Goal: Task Accomplishment & Management: Use online tool/utility

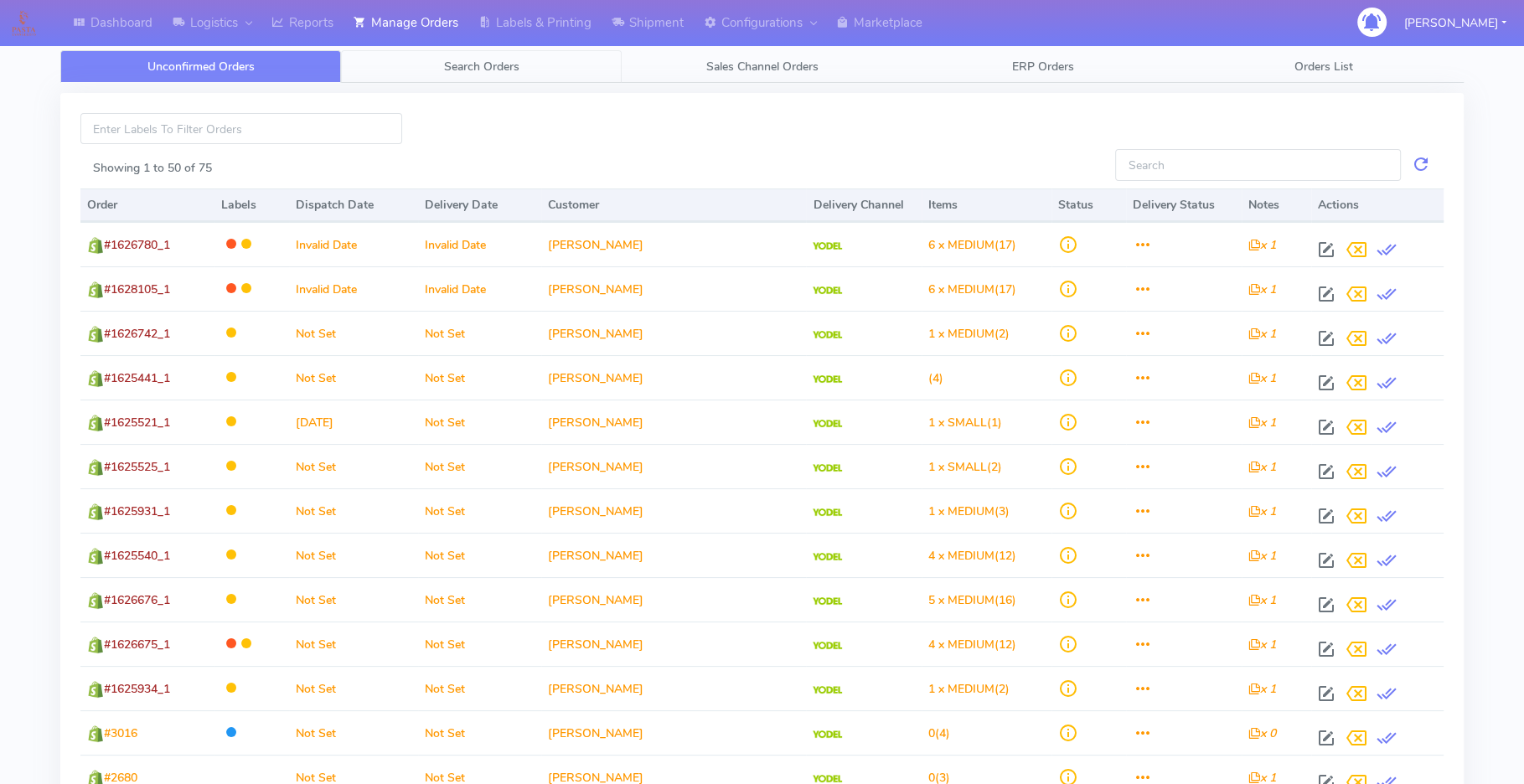
click at [477, 70] on span "Search Orders" at bounding box center [481, 67] width 75 height 16
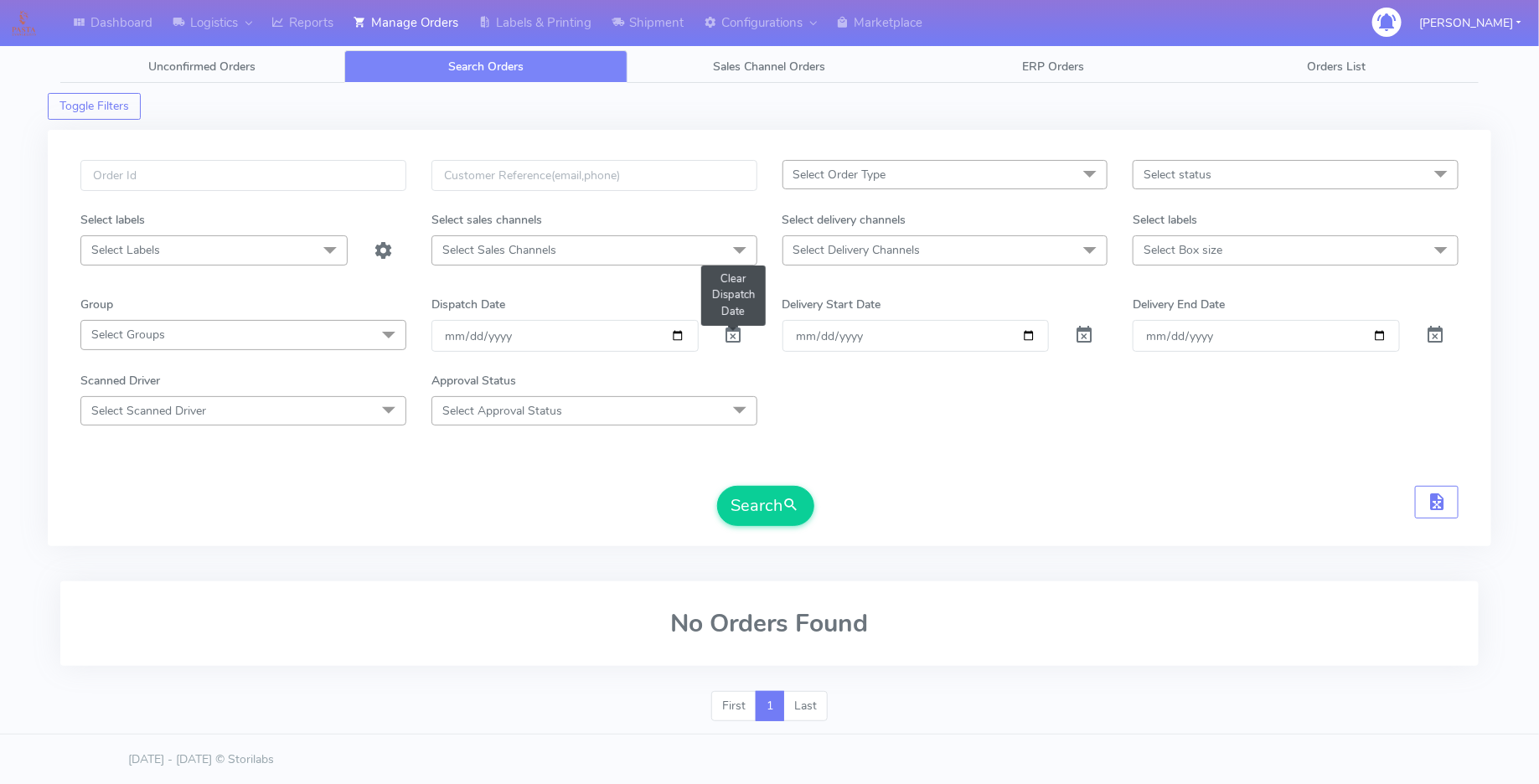
click at [729, 335] on span at bounding box center [733, 339] width 20 height 16
drag, startPoint x: 1026, startPoint y: 330, endPoint x: 1012, endPoint y: 325, distance: 14.9
click at [1026, 330] on input "Order" at bounding box center [916, 335] width 267 height 31
type input "[DATE]"
click at [1369, 335] on input "Delivery End Date" at bounding box center [1265, 335] width 267 height 31
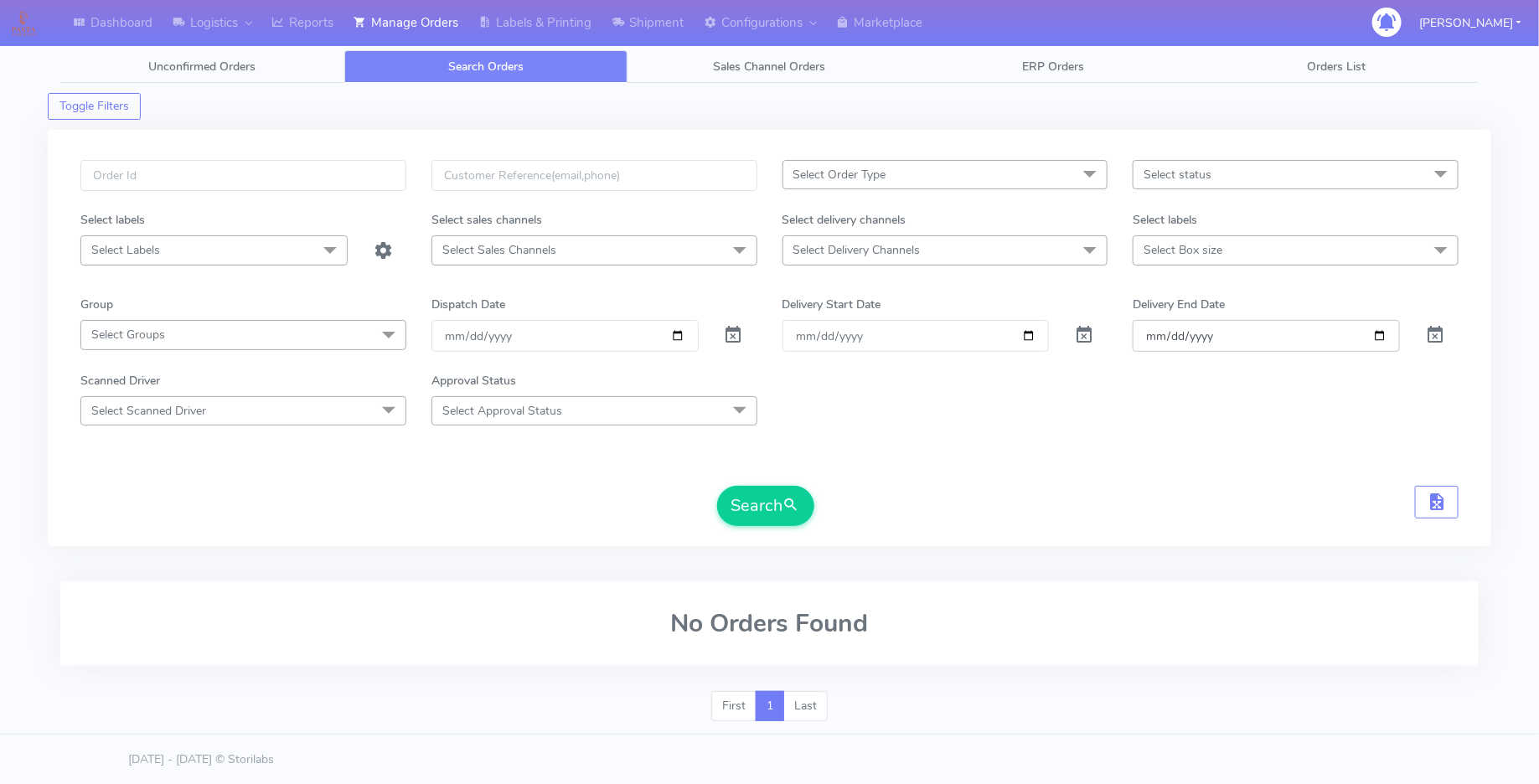
click at [1375, 334] on input "Delivery End Date" at bounding box center [1265, 335] width 267 height 31
type input "[DATE]"
click at [1282, 166] on span "Select status" at bounding box center [1295, 174] width 326 height 30
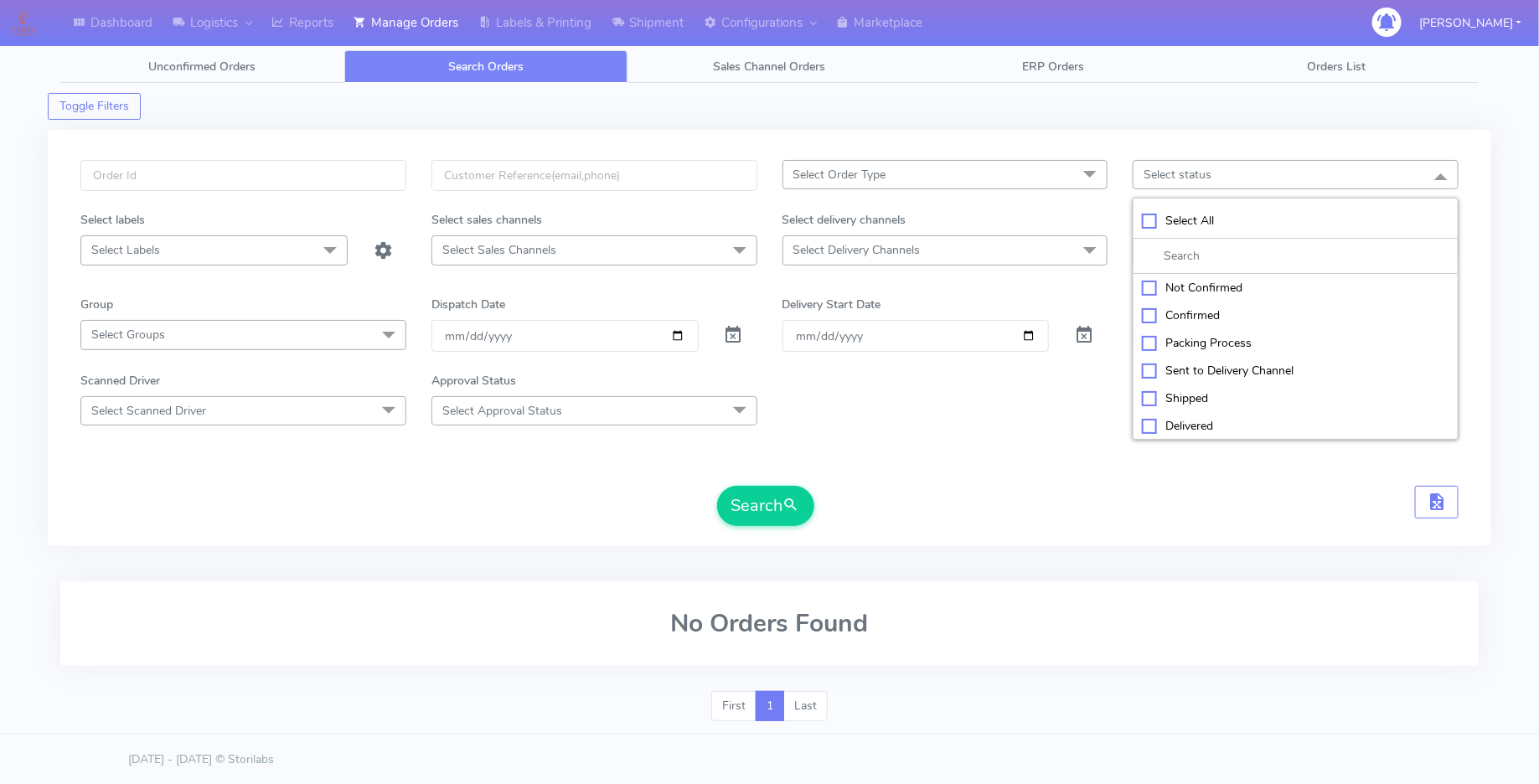
click at [1146, 218] on div "Select All" at bounding box center [1296, 221] width 308 height 18
checkbox input "true"
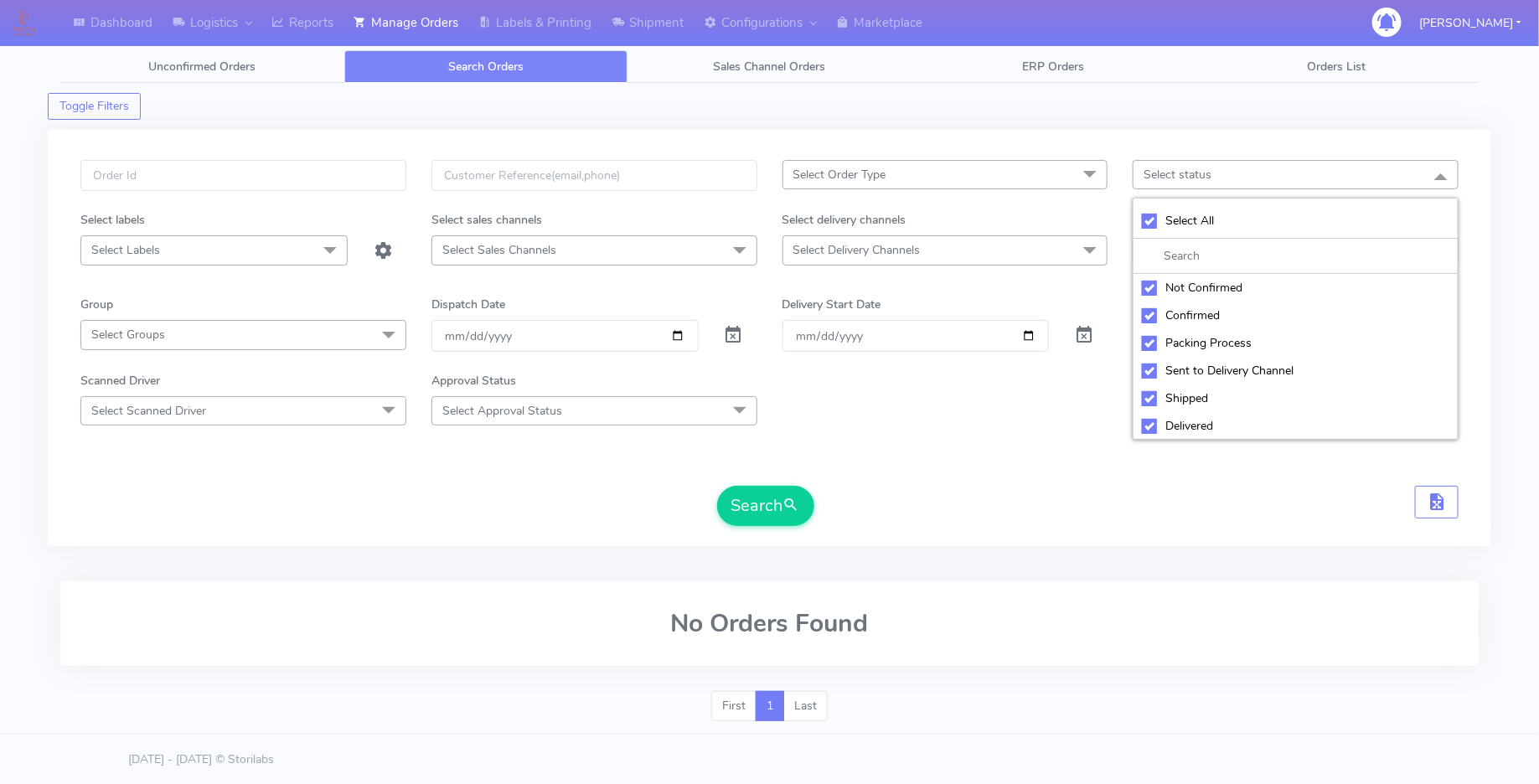
checkbox input "true"
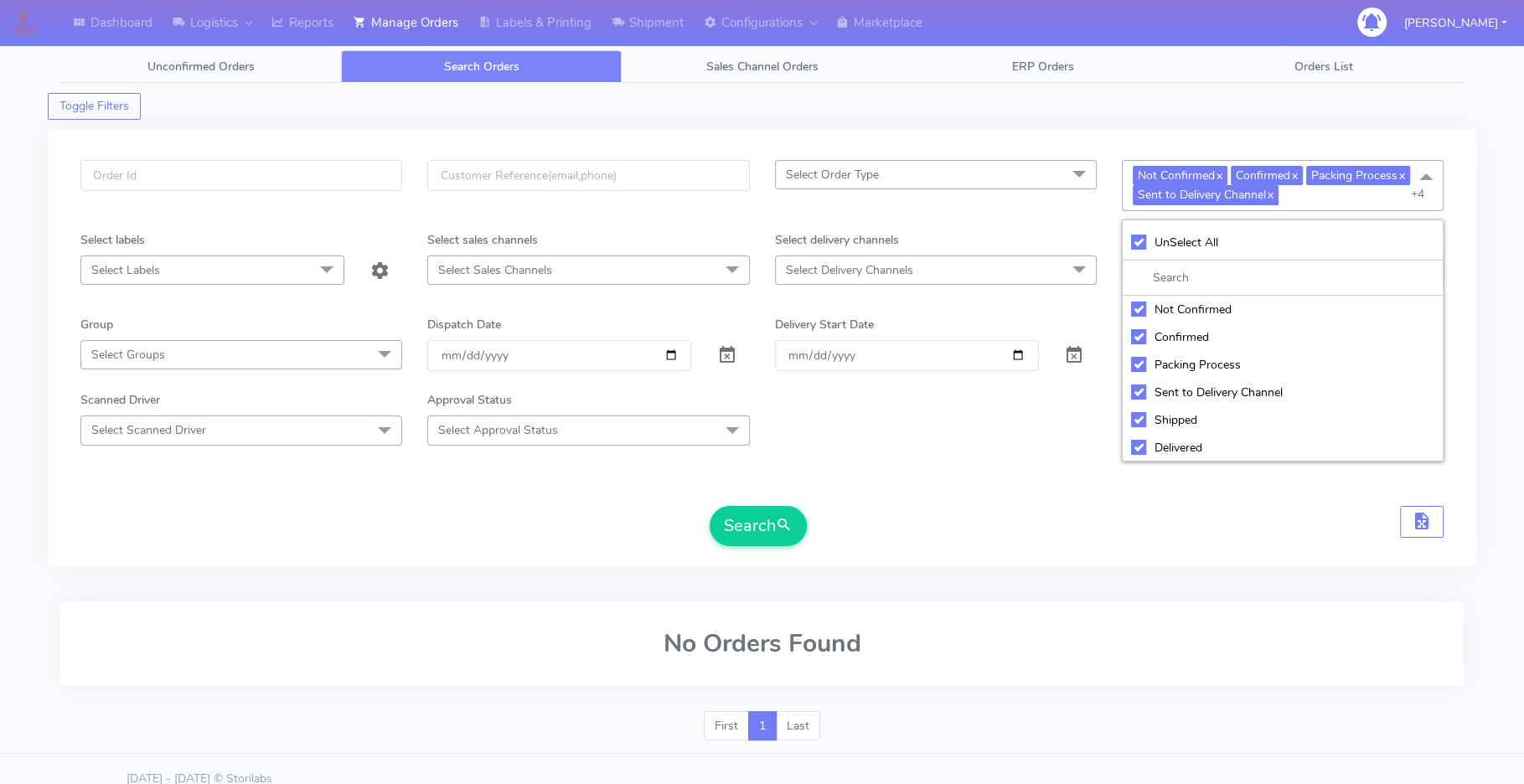
click at [1139, 309] on div "Not Confirmed" at bounding box center [1283, 309] width 303 height 18
checkbox input "false"
drag, startPoint x: 1134, startPoint y: 440, endPoint x: 1137, endPoint y: 422, distance: 18.2
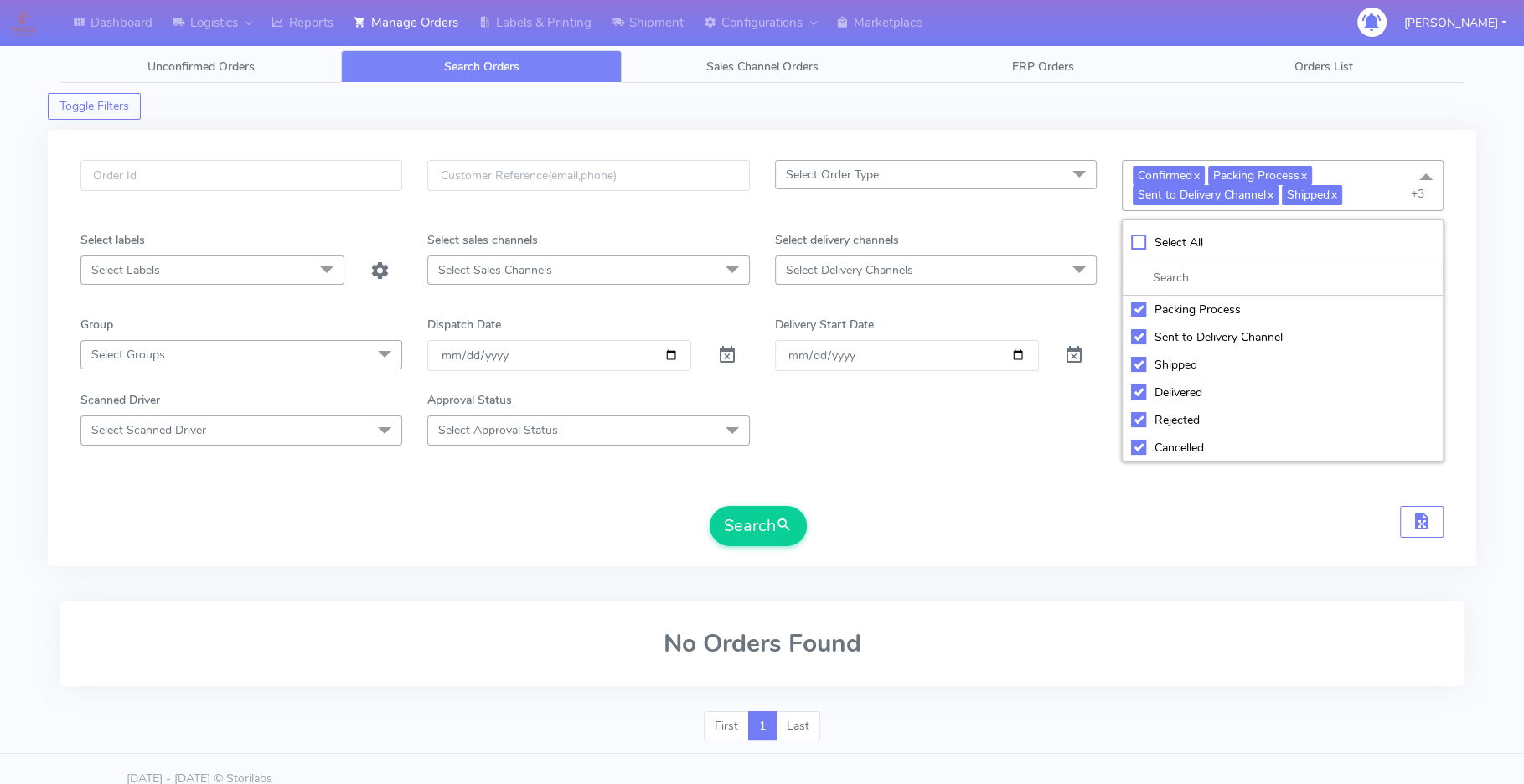
click at [1134, 439] on div "Cancelled" at bounding box center [1283, 448] width 303 height 18
checkbox input "false"
click at [1137, 411] on div "Rejected" at bounding box center [1283, 420] width 303 height 18
checkbox input "false"
click at [1137, 390] on div "Delivered" at bounding box center [1283, 392] width 303 height 18
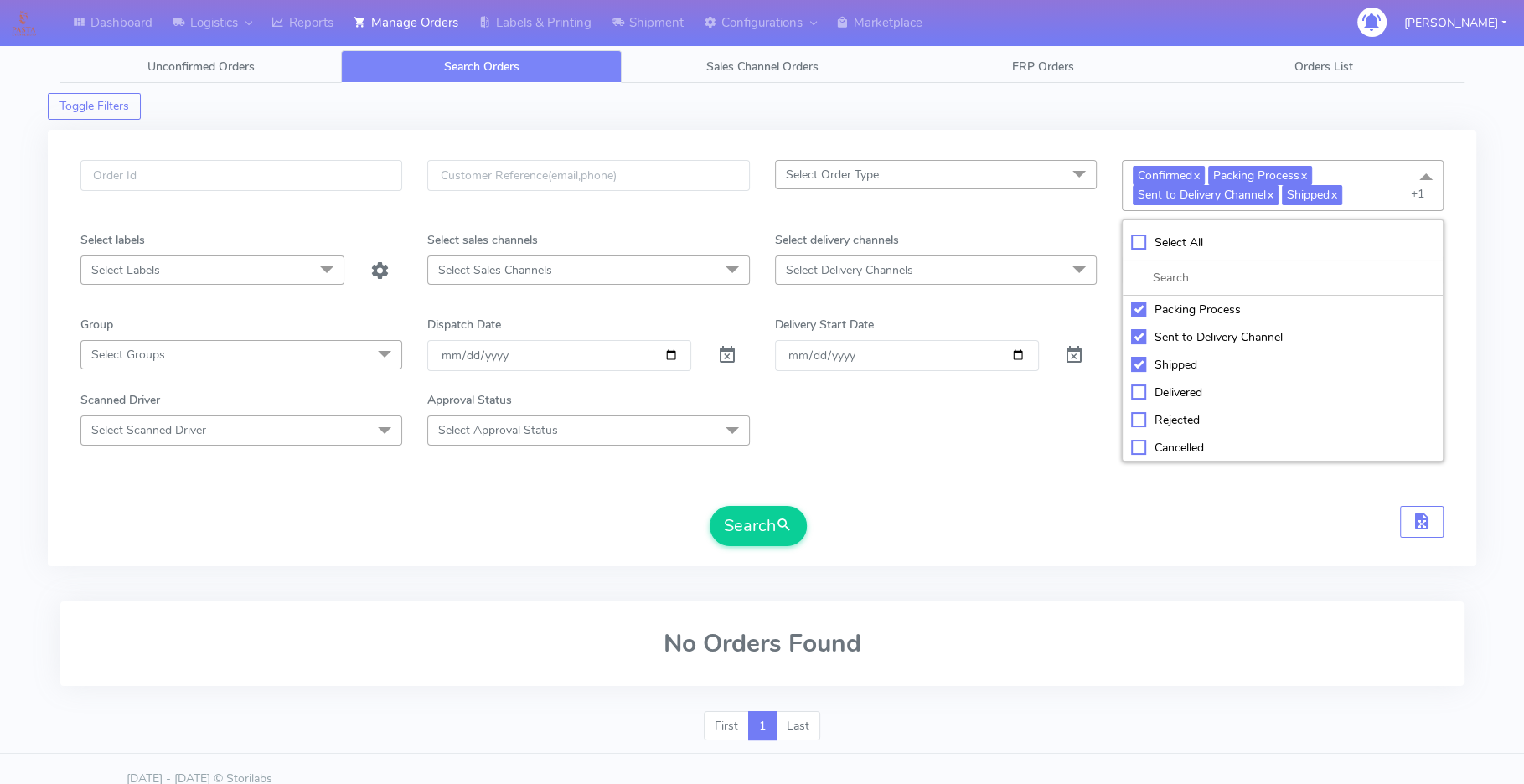
checkbox input "false"
click at [1139, 305] on div "Not Confirmed" at bounding box center [1283, 309] width 303 height 18
checkbox input "true"
click at [775, 519] on button "Search" at bounding box center [758, 526] width 97 height 40
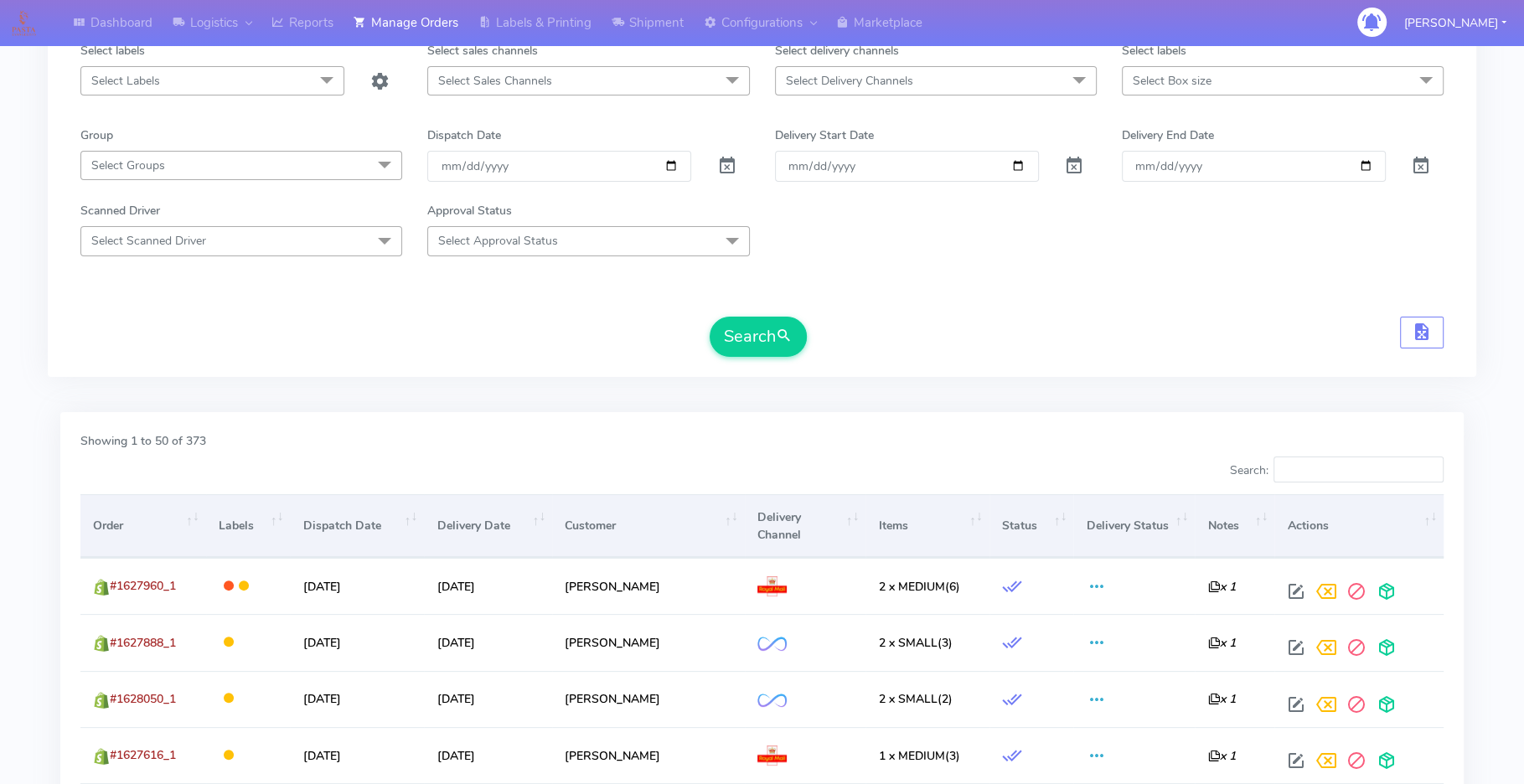
scroll to position [143, 0]
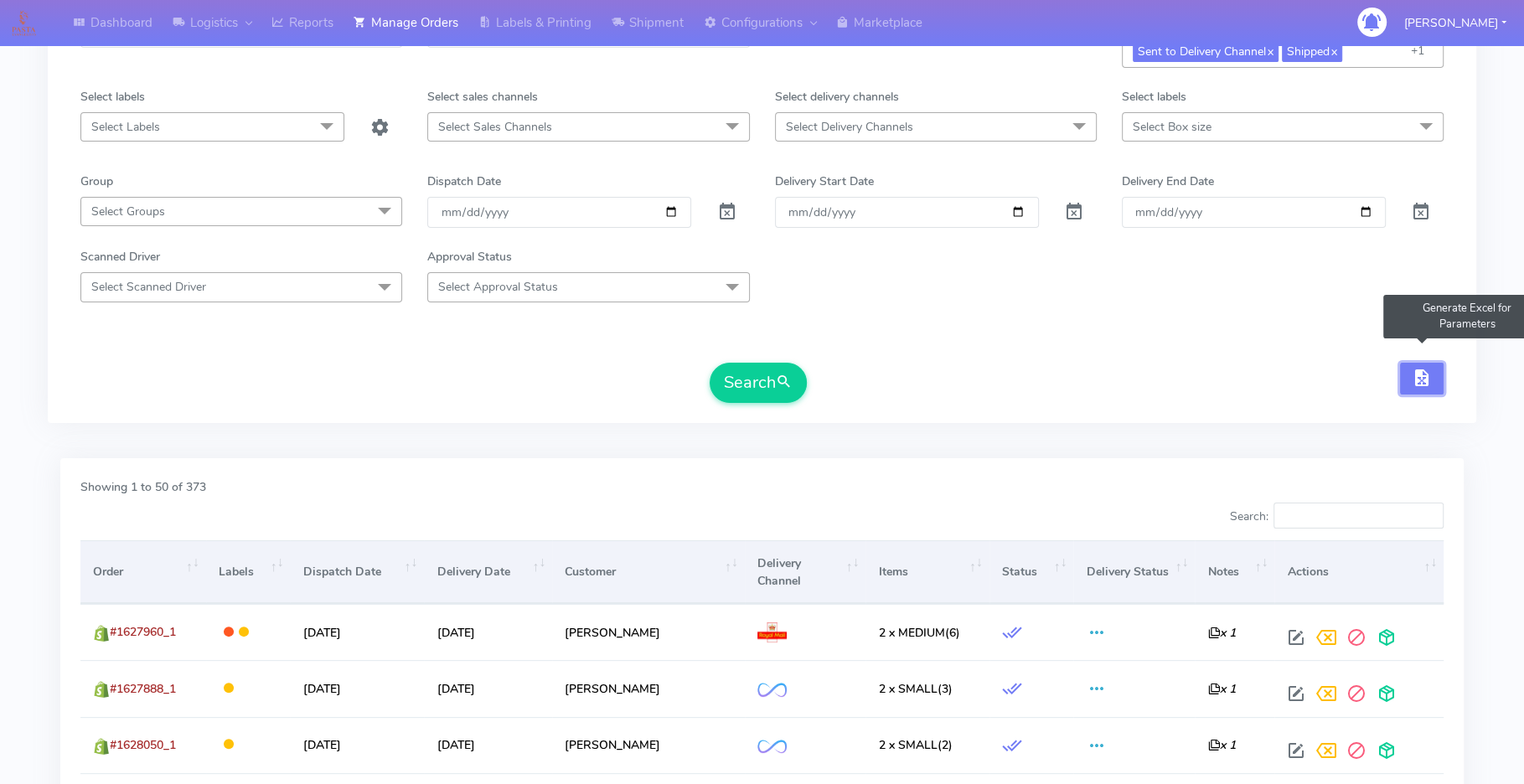
click at [1423, 380] on span "button" at bounding box center [1421, 382] width 20 height 16
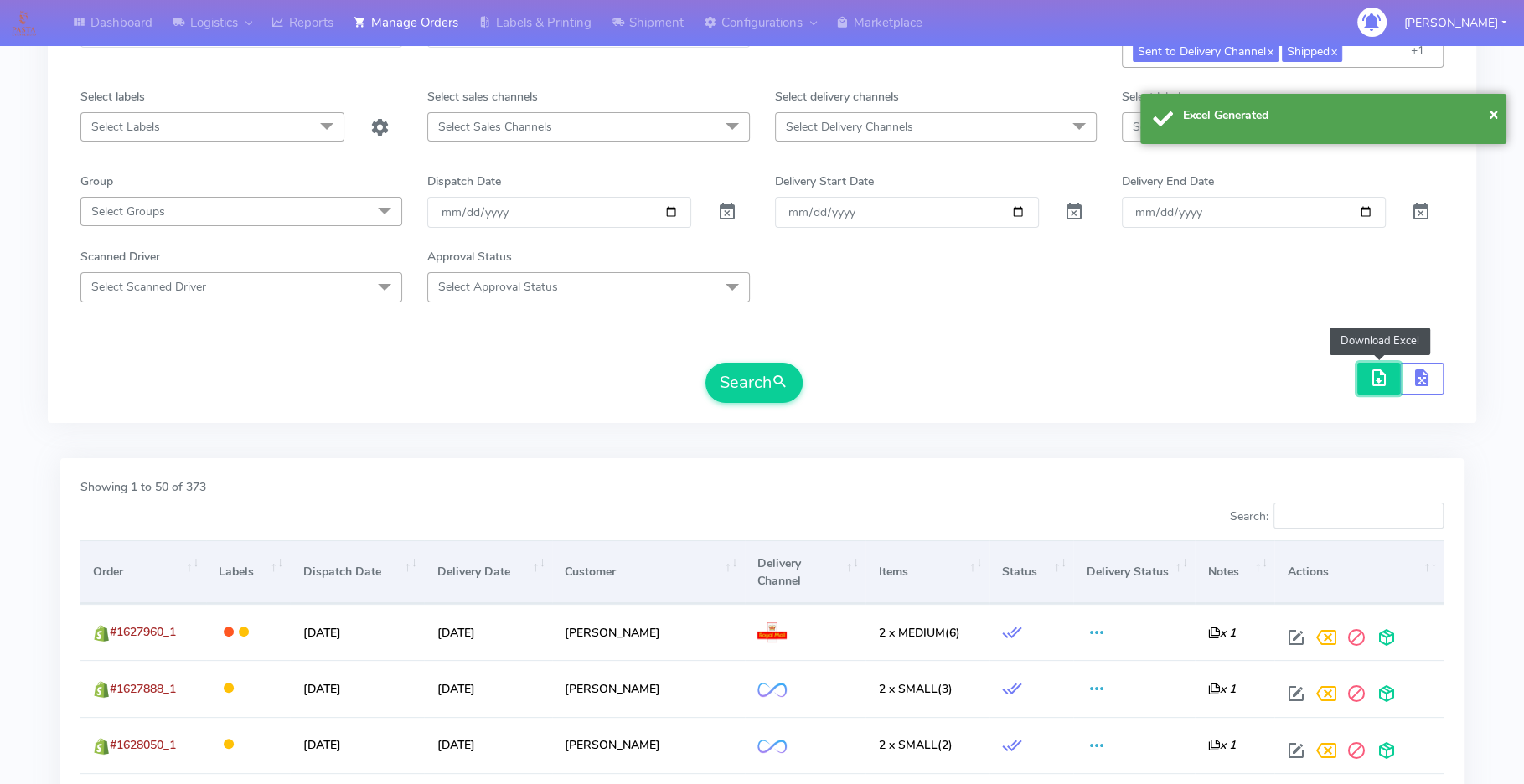
click at [1374, 380] on span "button" at bounding box center [1379, 382] width 20 height 16
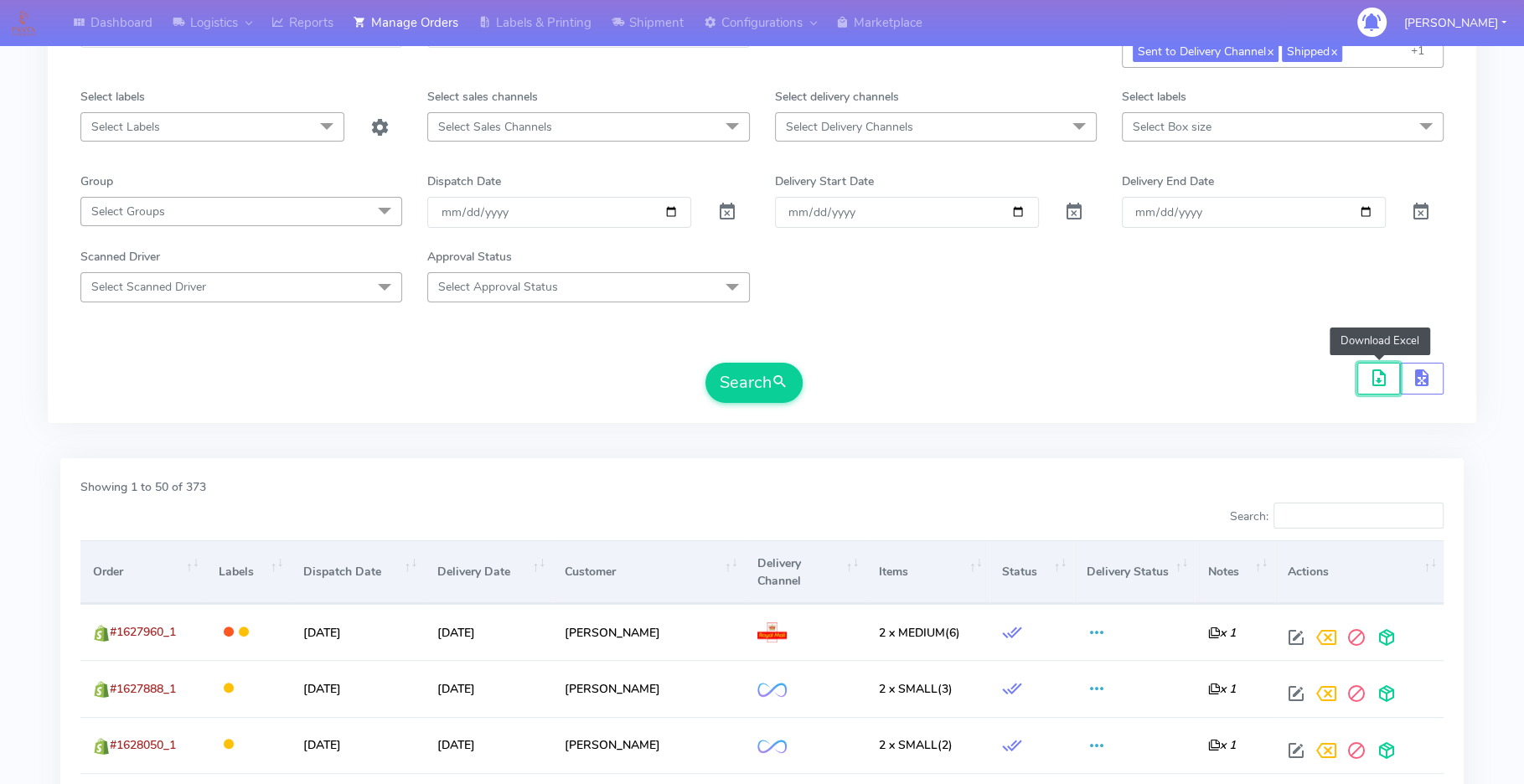
drag, startPoint x: 1369, startPoint y: 382, endPoint x: 1200, endPoint y: 224, distance: 231.4
click at [1369, 382] on span "button" at bounding box center [1379, 382] width 20 height 16
